Goal: Find specific page/section: Find specific page/section

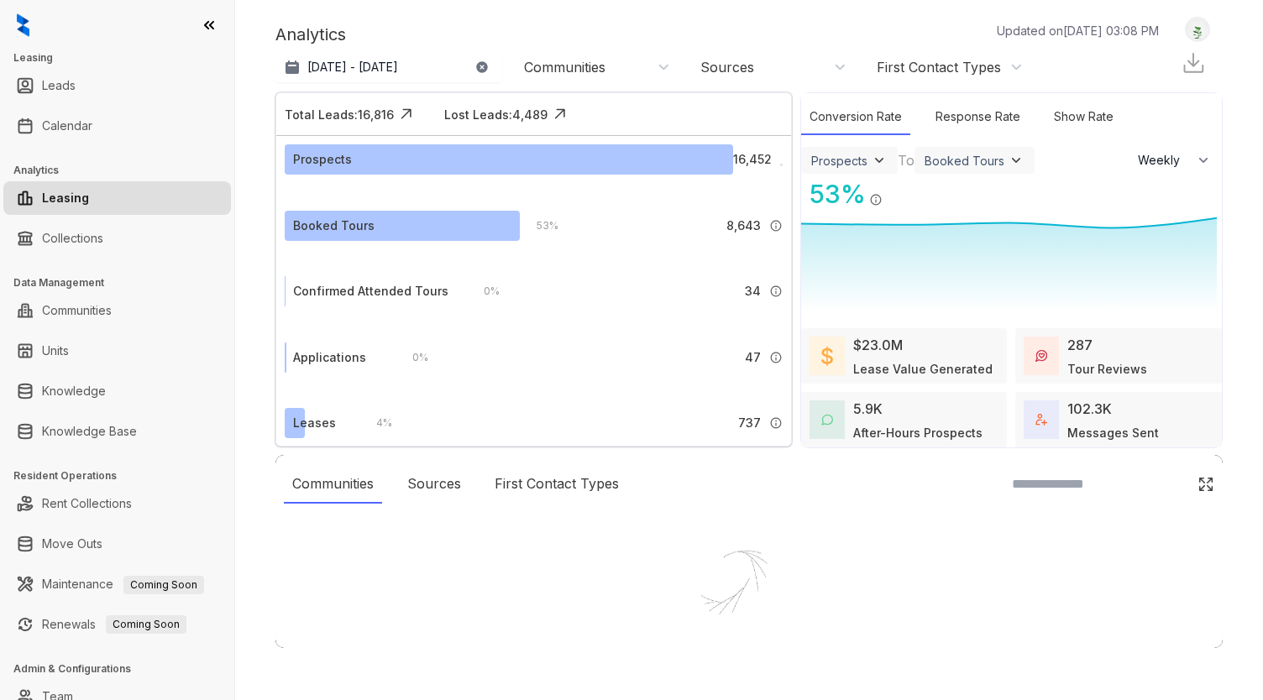
select select "******"
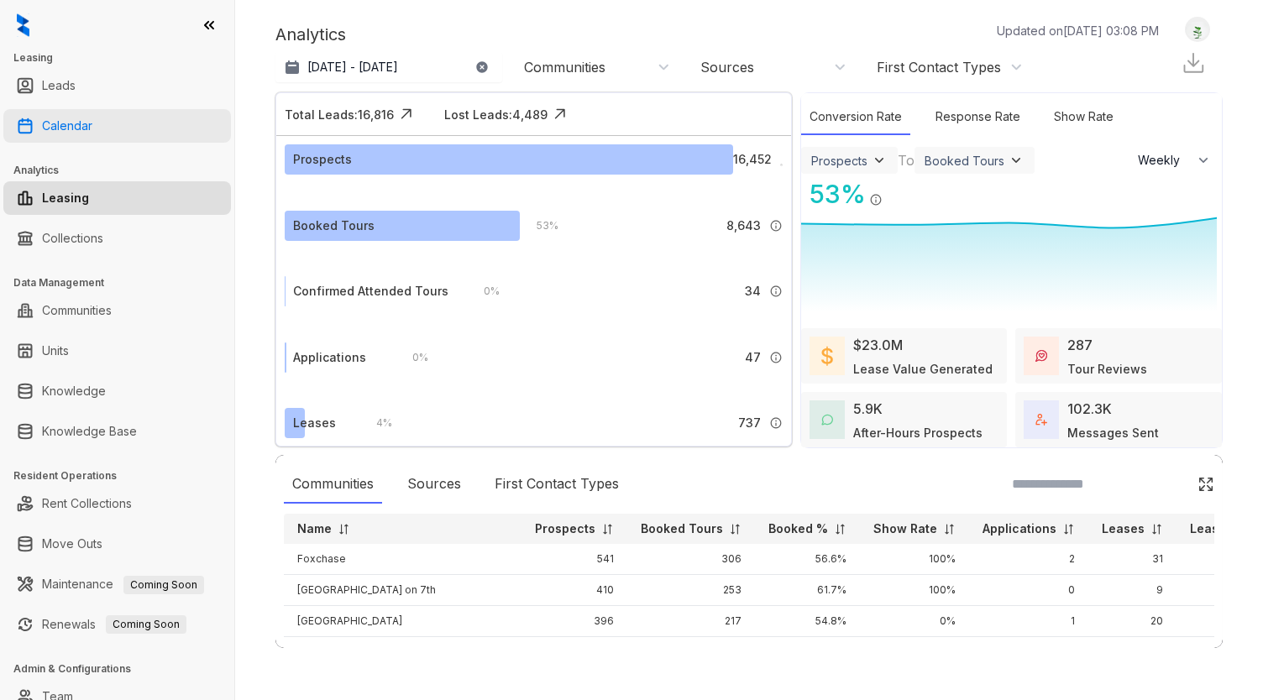
click at [92, 128] on link "Calendar" at bounding box center [67, 126] width 50 height 34
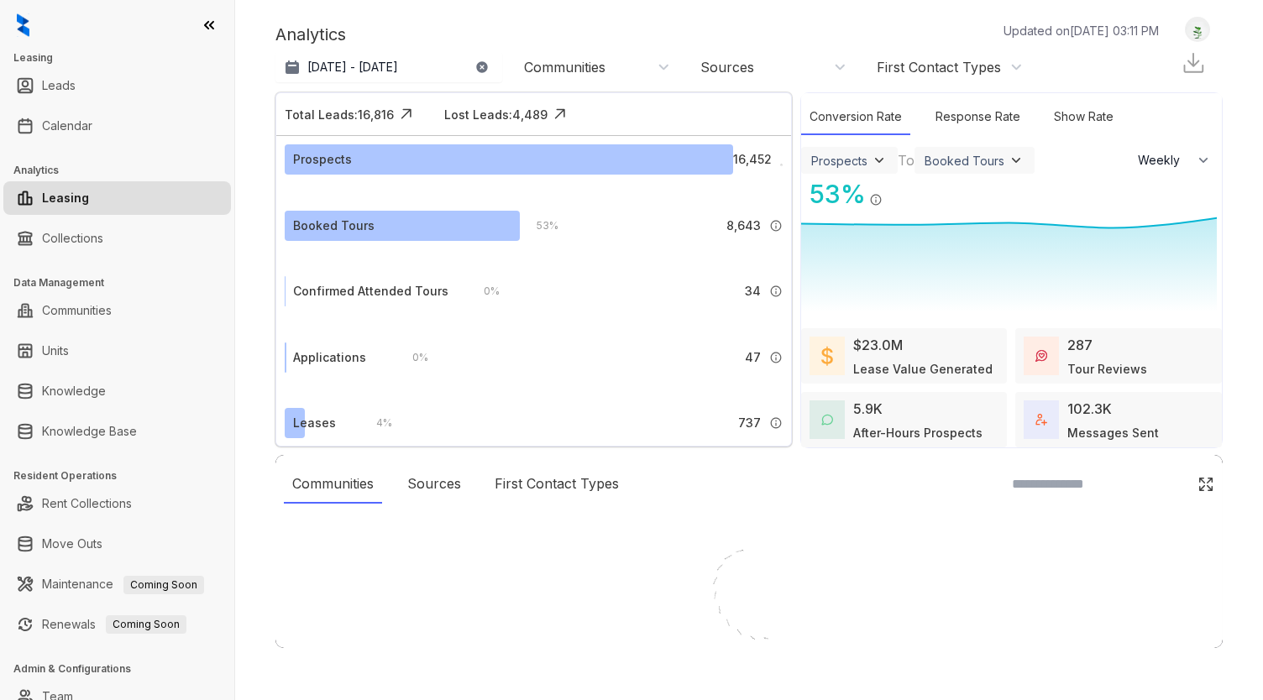
select select "******"
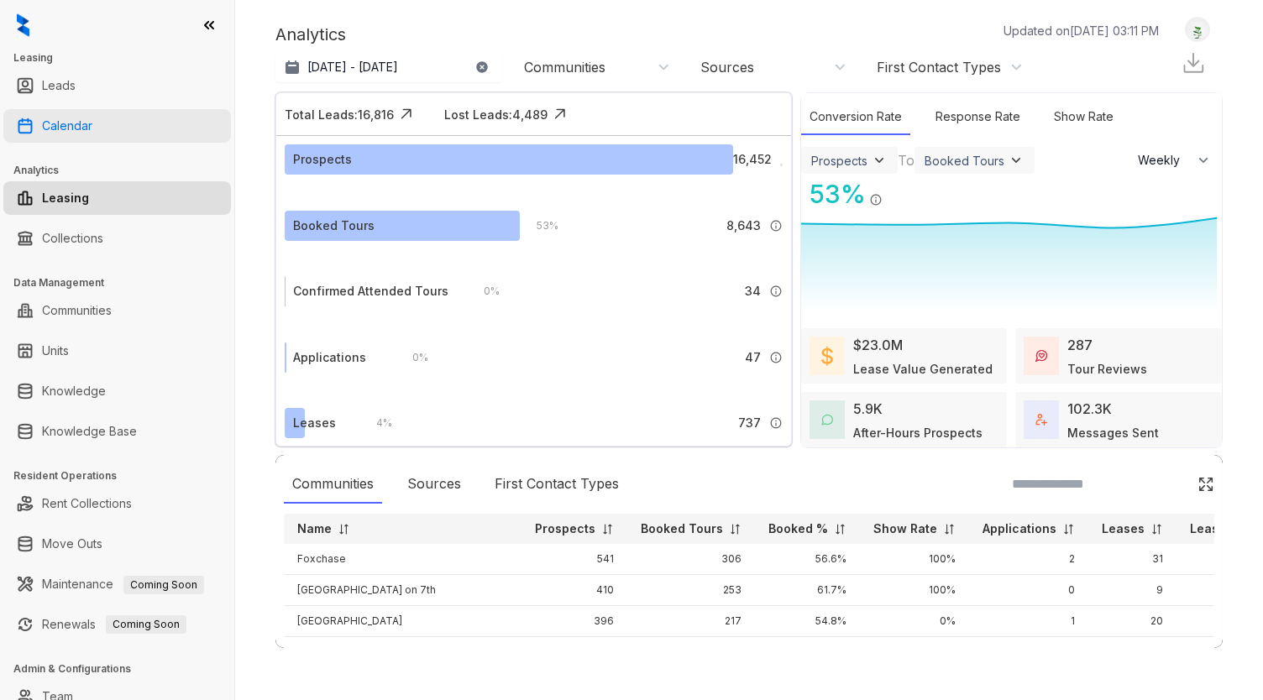
click at [66, 127] on link "Calendar" at bounding box center [67, 126] width 50 height 34
